Goal: Task Accomplishment & Management: Manage account settings

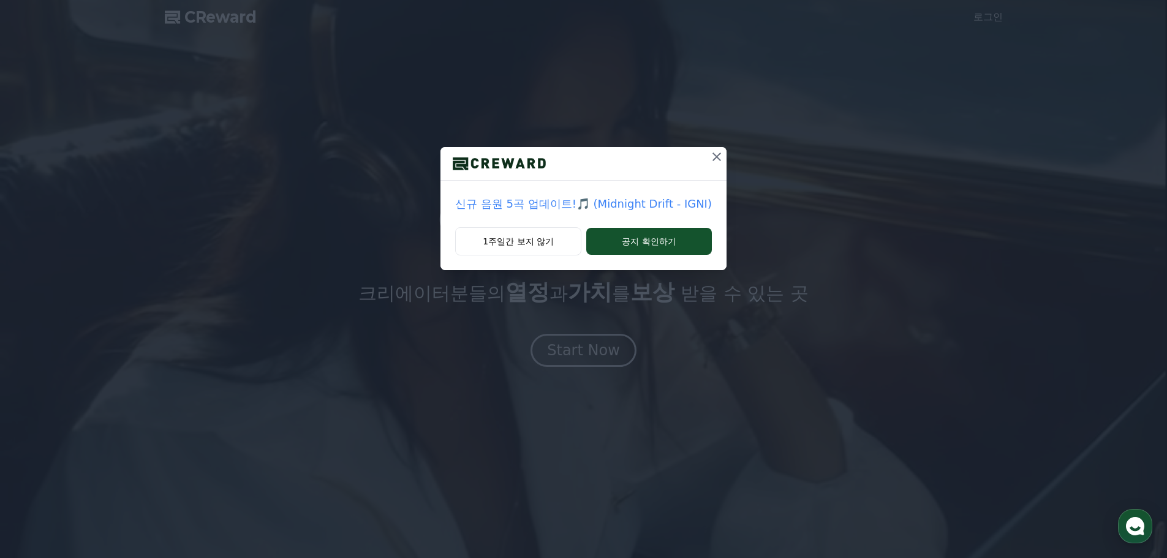
click at [711, 152] on icon at bounding box center [717, 156] width 15 height 15
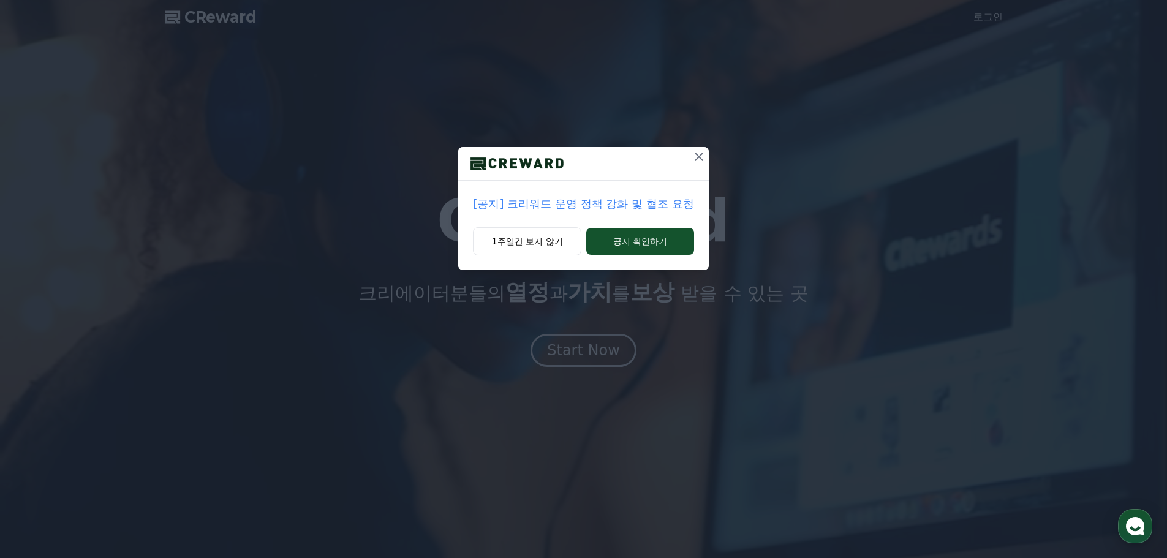
click at [698, 159] on icon at bounding box center [699, 156] width 15 height 15
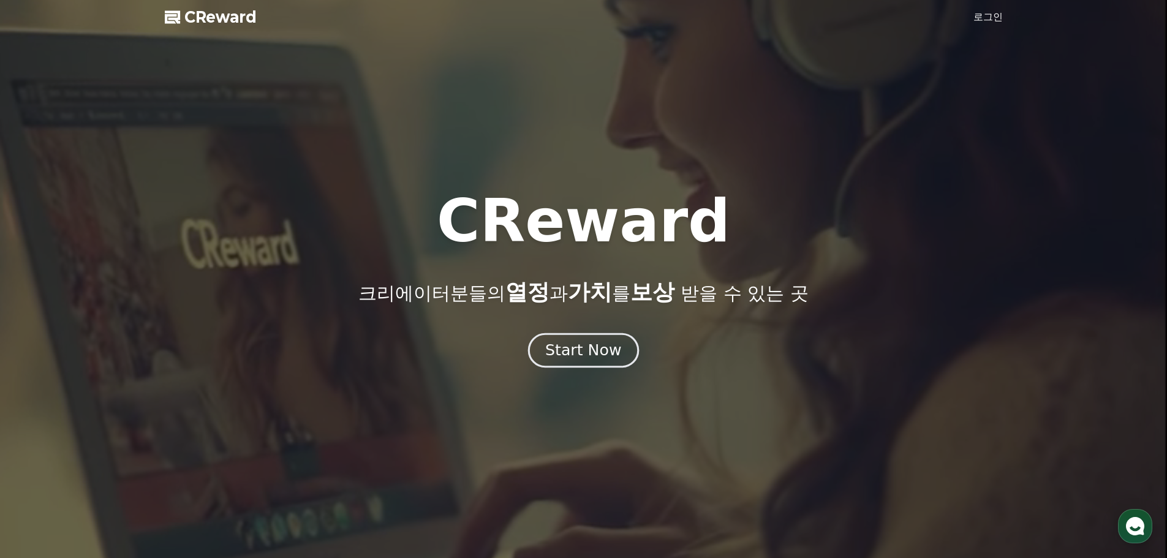
click at [579, 352] on div "Start Now" at bounding box center [583, 350] width 76 height 21
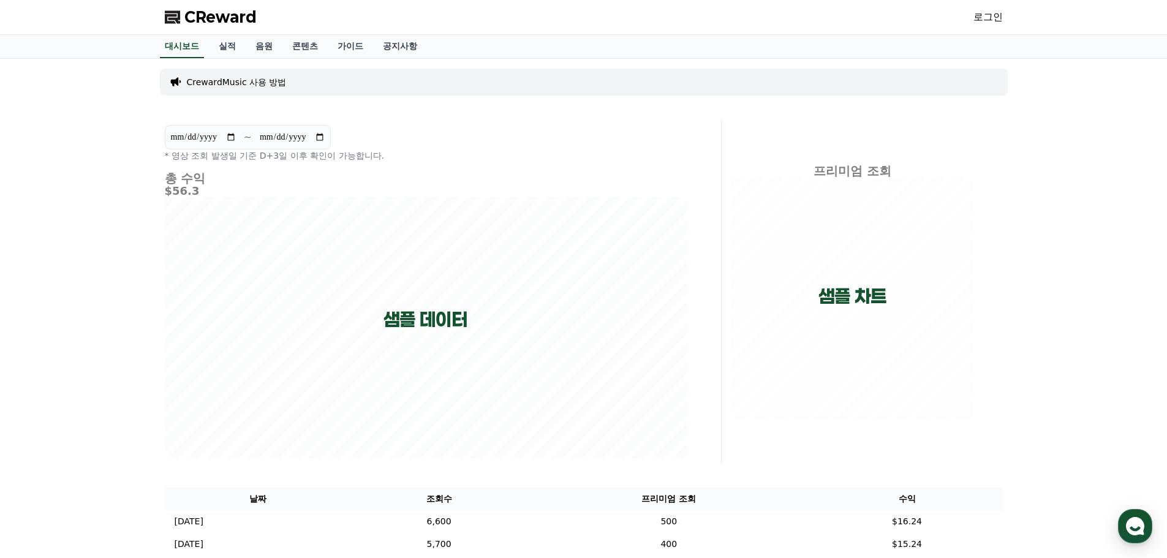
click at [995, 25] on div "로그인" at bounding box center [988, 17] width 29 height 20
click at [990, 21] on link "로그인" at bounding box center [988, 17] width 29 height 15
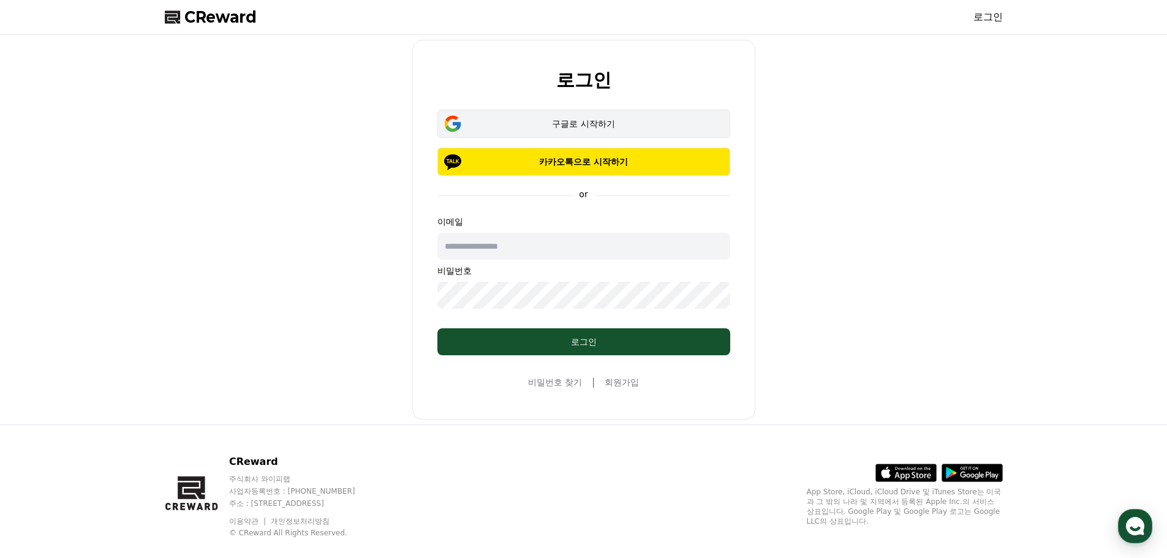
click at [575, 122] on div "구글로 시작하기" at bounding box center [583, 124] width 257 height 12
